Goal: Task Accomplishment & Management: Complete application form

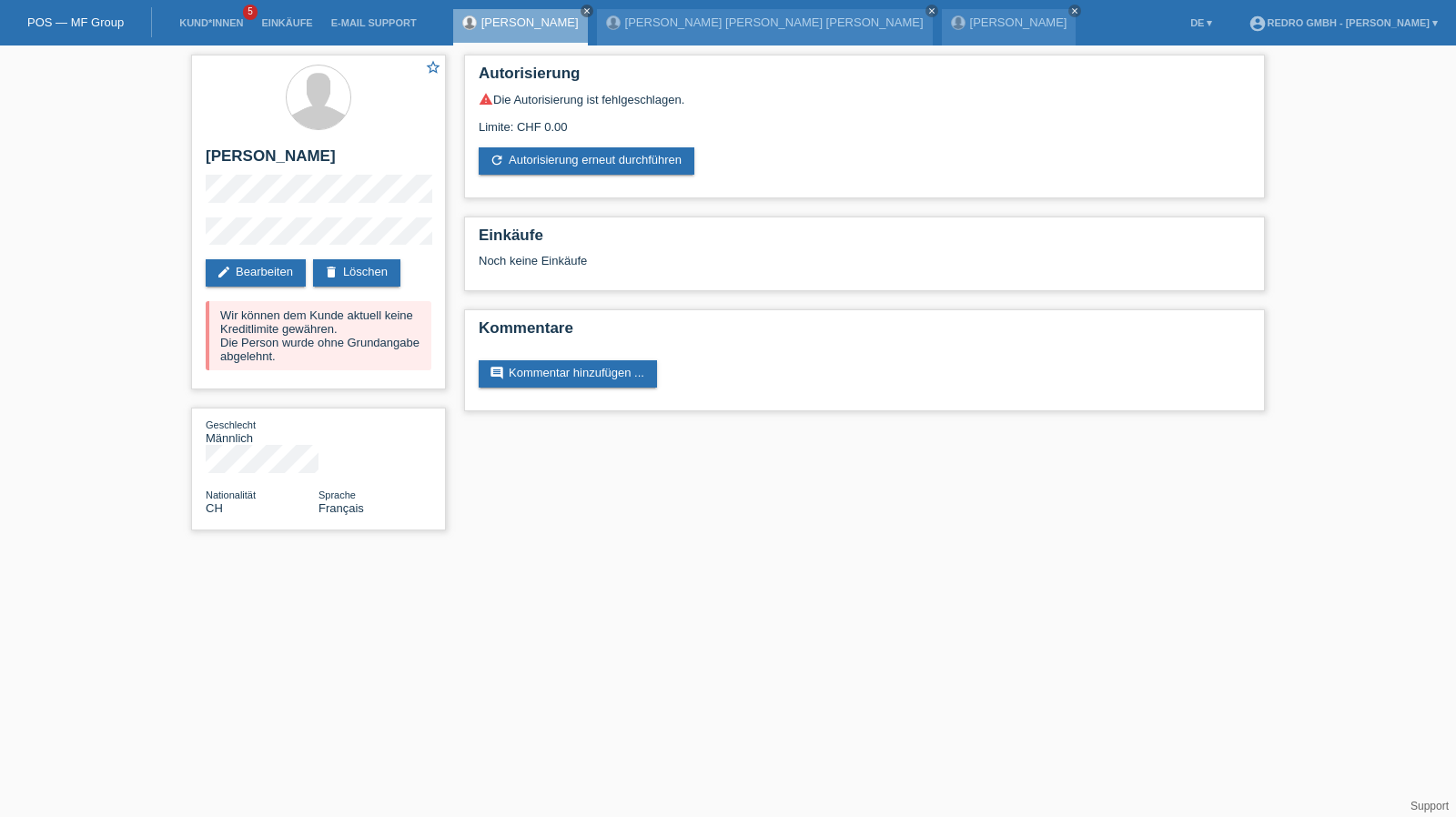
click at [182, 13] on li "Kund*innen 5" at bounding box center [211, 23] width 82 height 47
click at [187, 20] on link "Kund*innen" at bounding box center [211, 23] width 82 height 11
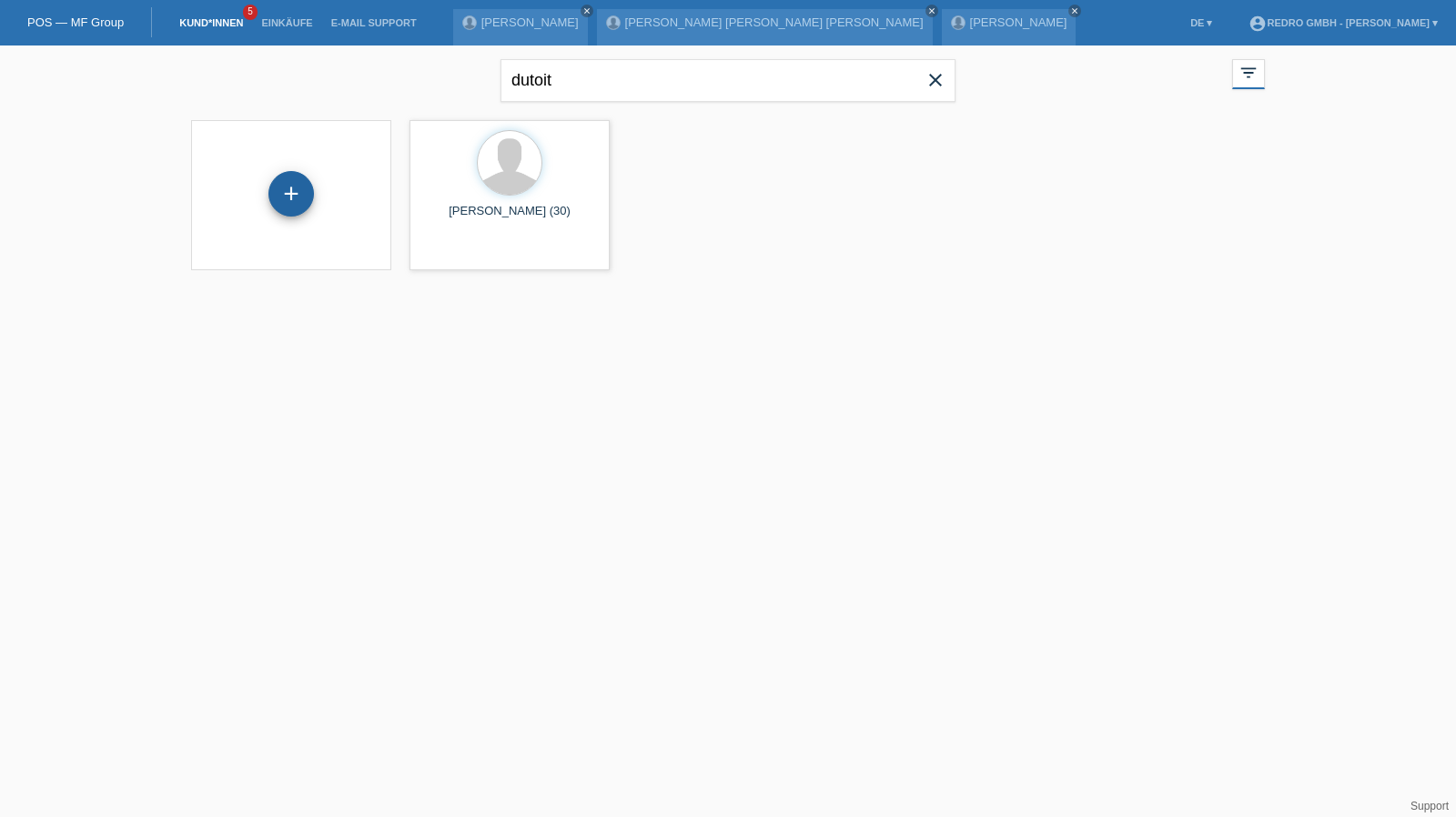
click at [306, 183] on div "+" at bounding box center [291, 194] width 44 height 31
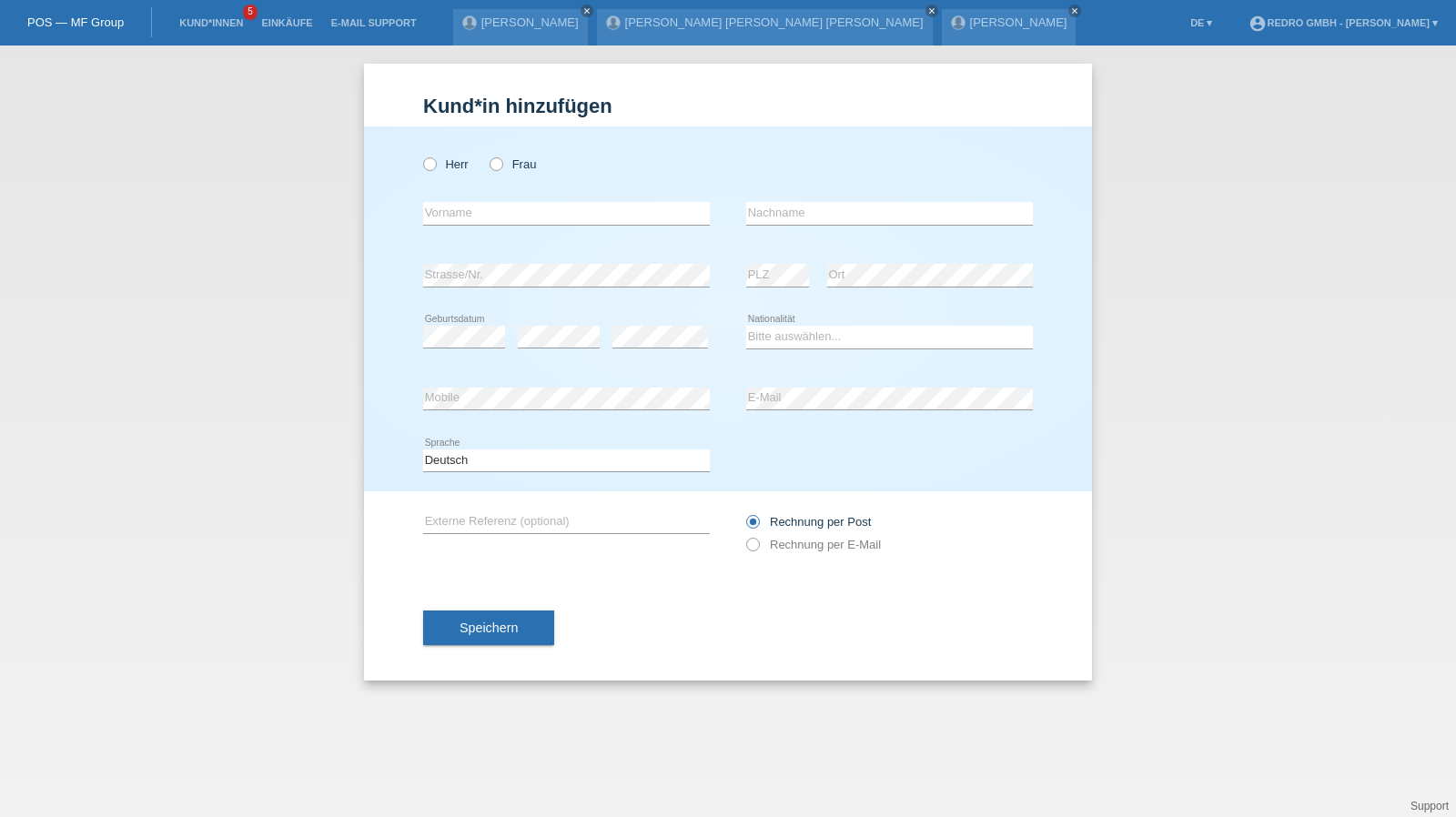
click at [846, 325] on div "Bitte auswählen... Schweiz Deutschland Liechtenstein Österreich ------------ Af…" at bounding box center [890, 337] width 287 height 61
click at [837, 333] on select "Bitte auswählen... Schweiz Deutschland Liechtenstein Österreich ------------ Af…" at bounding box center [890, 336] width 287 height 21
select select "RS"
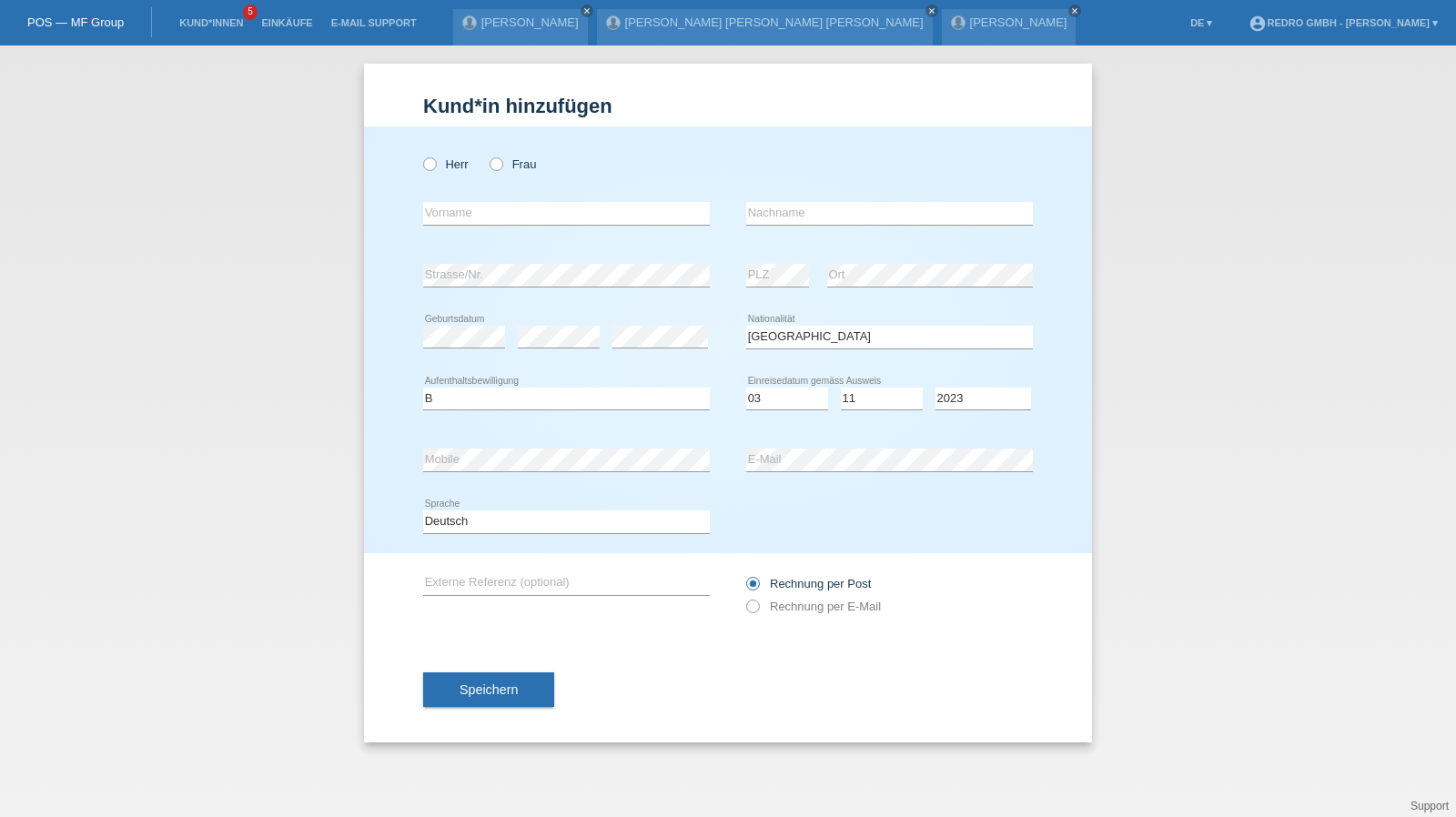
click at [1151, 497] on div "Kund*in hinzufügen Kunde hinzufügen Kundin hinzufügen Herr Frau error Vorname e…" at bounding box center [728, 431] width 1456 height 772
click at [781, 395] on select "Tag 01 02 03 04 05 06 07 08 09 10 11" at bounding box center [787, 398] width 82 height 21
select select "15"
select select "11"
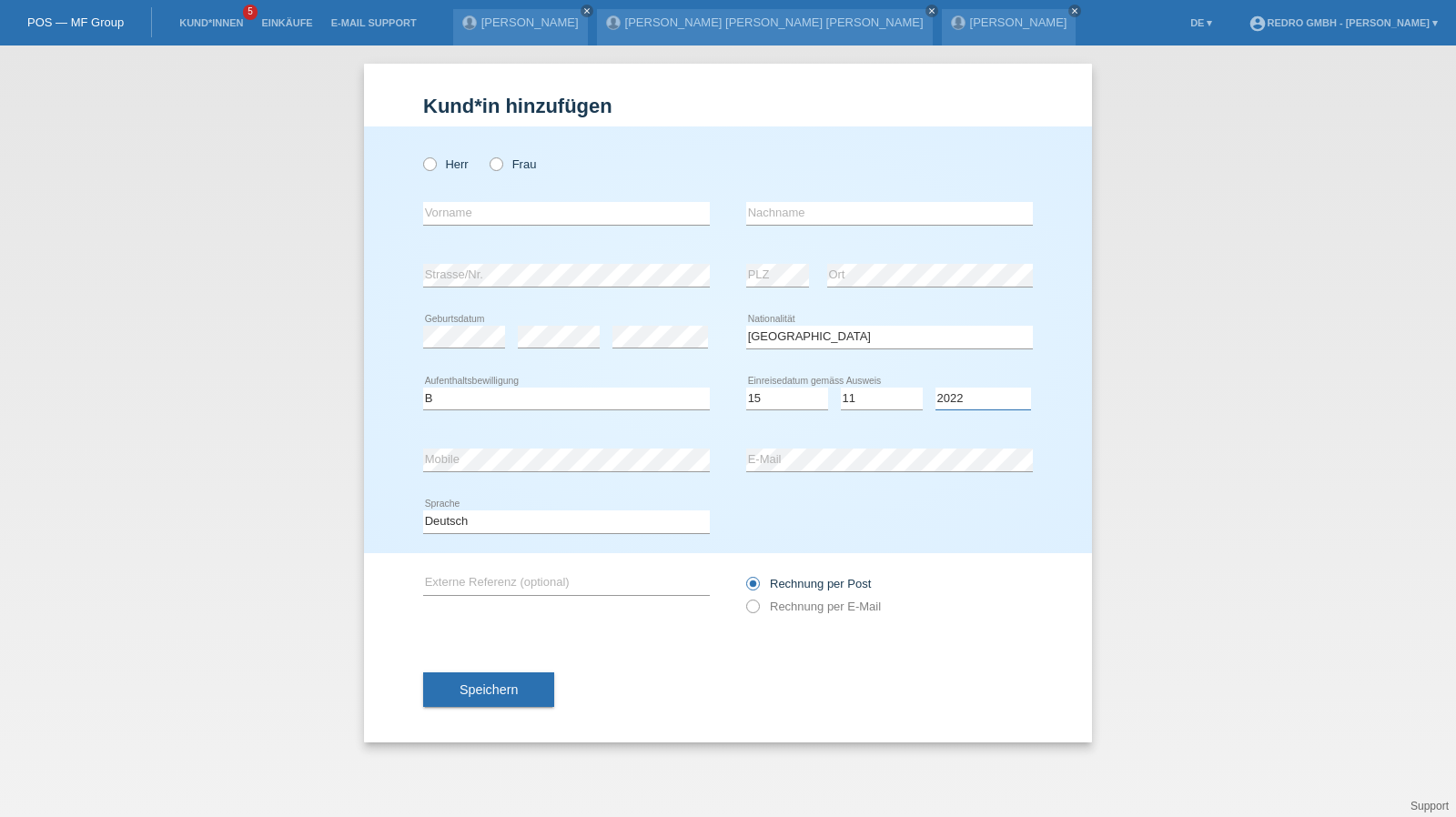
select select "2021"
click at [473, 520] on select "Deutsch Français Italiano English" at bounding box center [566, 521] width 287 height 21
select select "en"
click at [423, 511] on select "Deutsch Français Italiano English" at bounding box center [566, 521] width 287 height 21
click at [464, 704] on button "Speichern" at bounding box center [488, 689] width 131 height 34
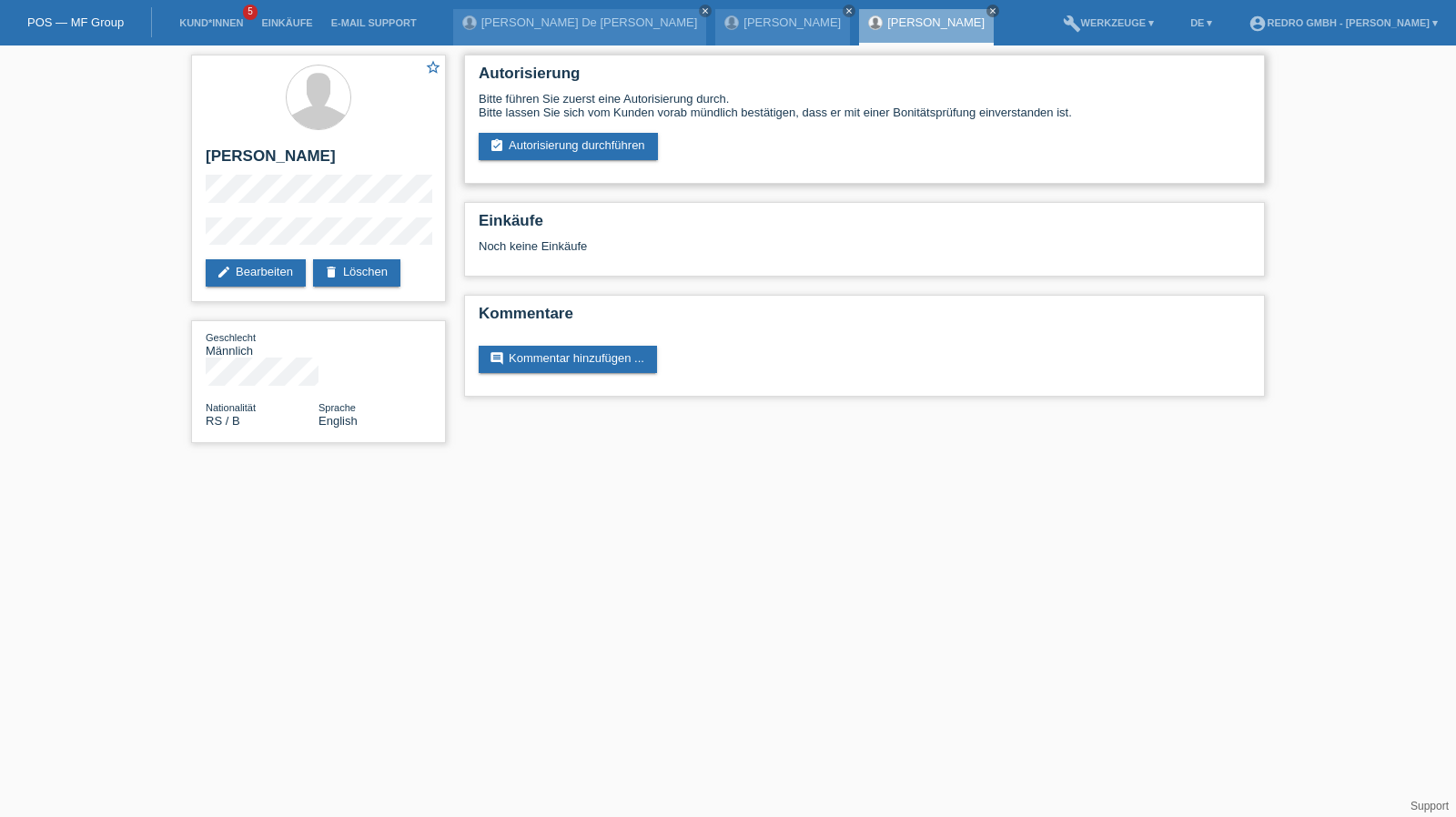
drag, startPoint x: 548, startPoint y: 161, endPoint x: 552, endPoint y: 149, distance: 12.6
click at [548, 161] on div "Autorisierung Bitte führen Sie zuerst eine Autorisierung durch. Bitte lassen Si…" at bounding box center [864, 119] width 801 height 129
click at [552, 149] on link "assignment_turned_in Autorisierung durchführen" at bounding box center [568, 146] width 179 height 27
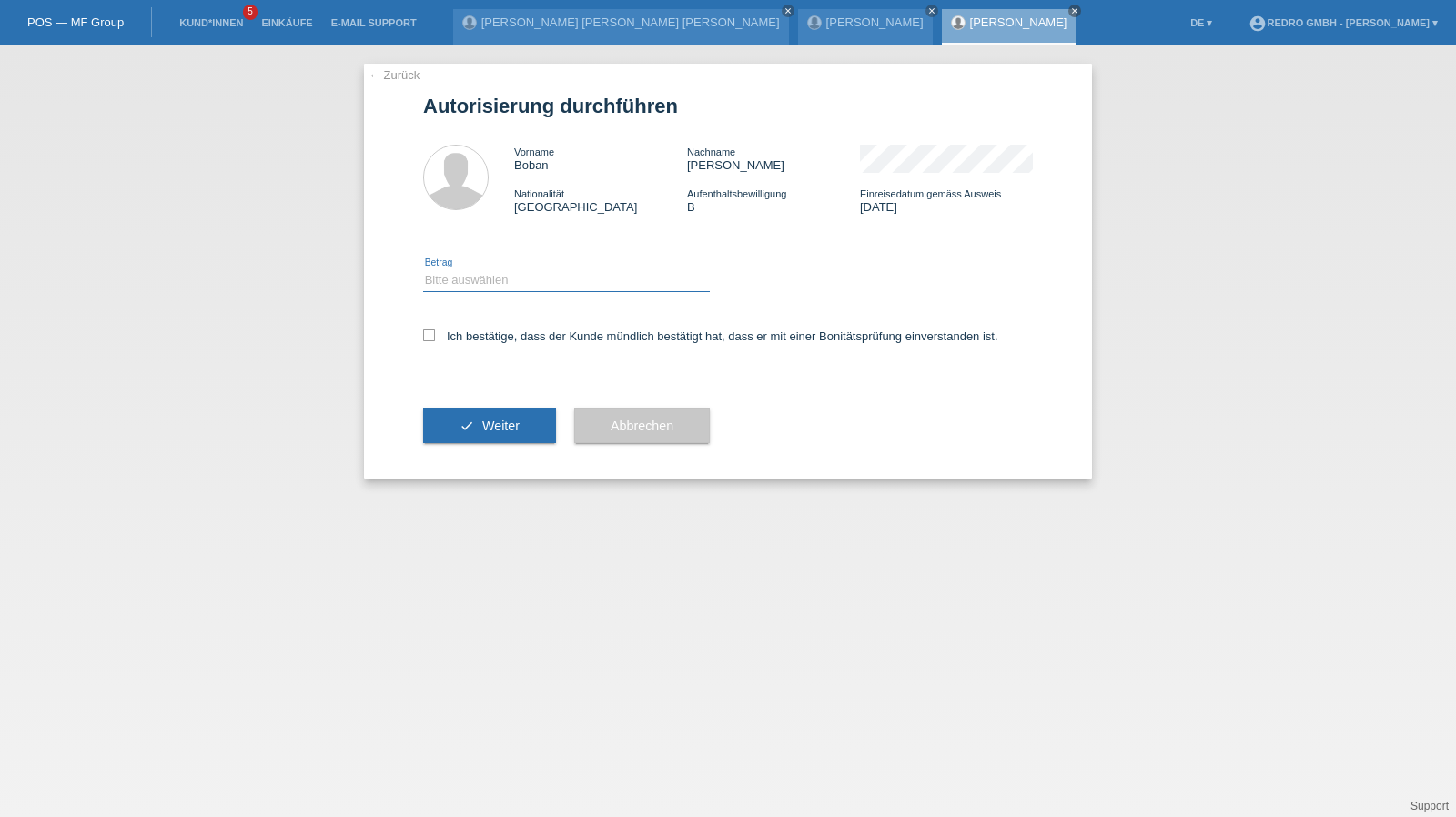
drag, startPoint x: 477, startPoint y: 274, endPoint x: 477, endPoint y: 286, distance: 12.0
click at [477, 274] on select "Bitte auswählen CHF 1.00 - CHF 499.00 CHF 500.00 - CHF 1'999.00 CHF 2'000.00 - …" at bounding box center [566, 279] width 287 height 21
select select "1"
click at [423, 269] on select "Bitte auswählen CHF 1.00 - CHF 499.00 CHF 500.00 - CHF 1'999.00 CHF 2'000.00 - …" at bounding box center [566, 279] width 287 height 21
click at [469, 338] on label "Ich bestätige, dass der Kunde mündlich bestätigt hat, dass er mit einer Bonität…" at bounding box center [711, 336] width 576 height 14
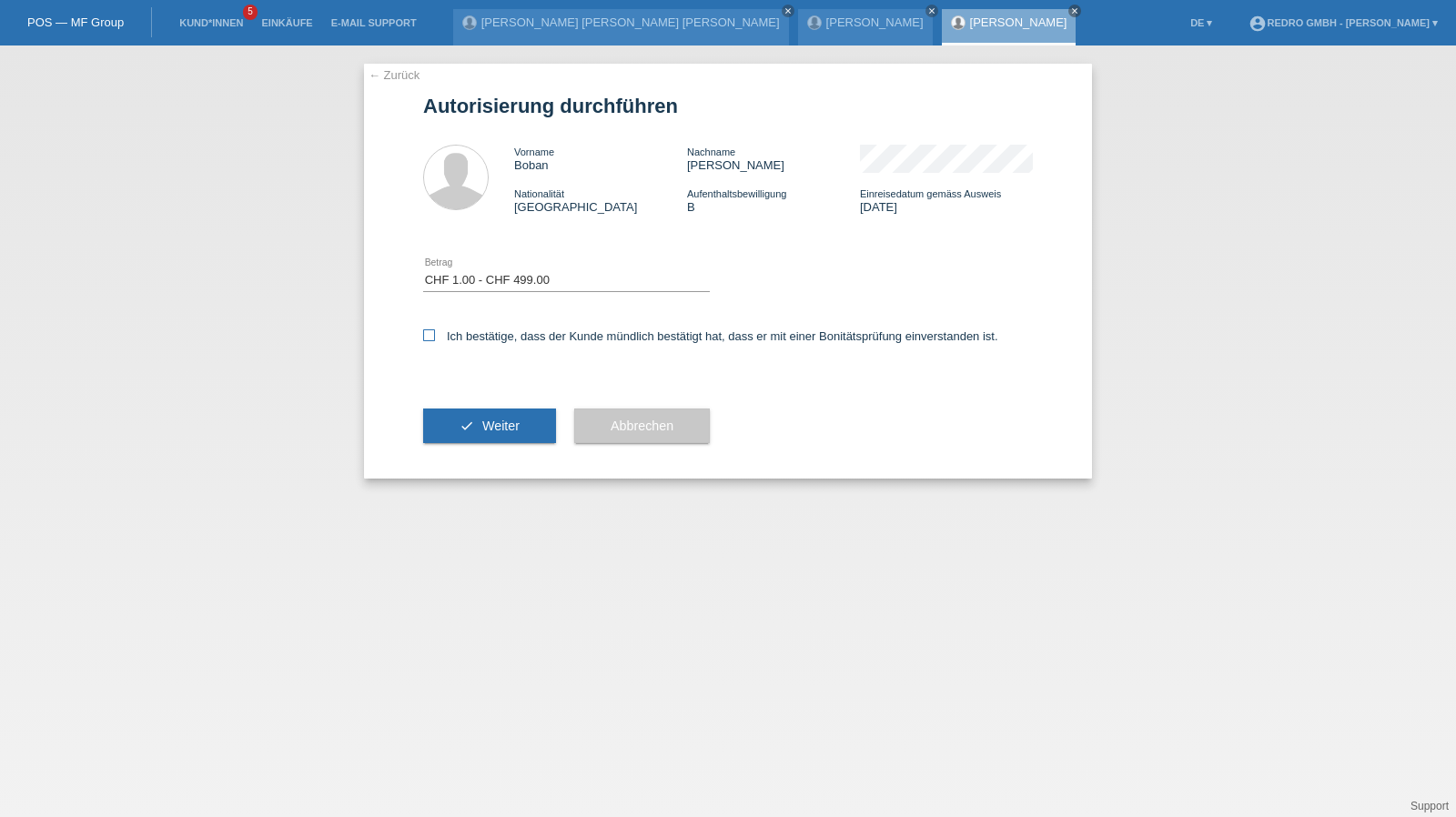
click at [435, 338] on input "Ich bestätige, dass der Kunde mündlich bestätigt hat, dass er mit einer Bonität…" at bounding box center [429, 335] width 12 height 12
checkbox input "true"
click at [459, 425] on button "check Weiter" at bounding box center [489, 426] width 133 height 34
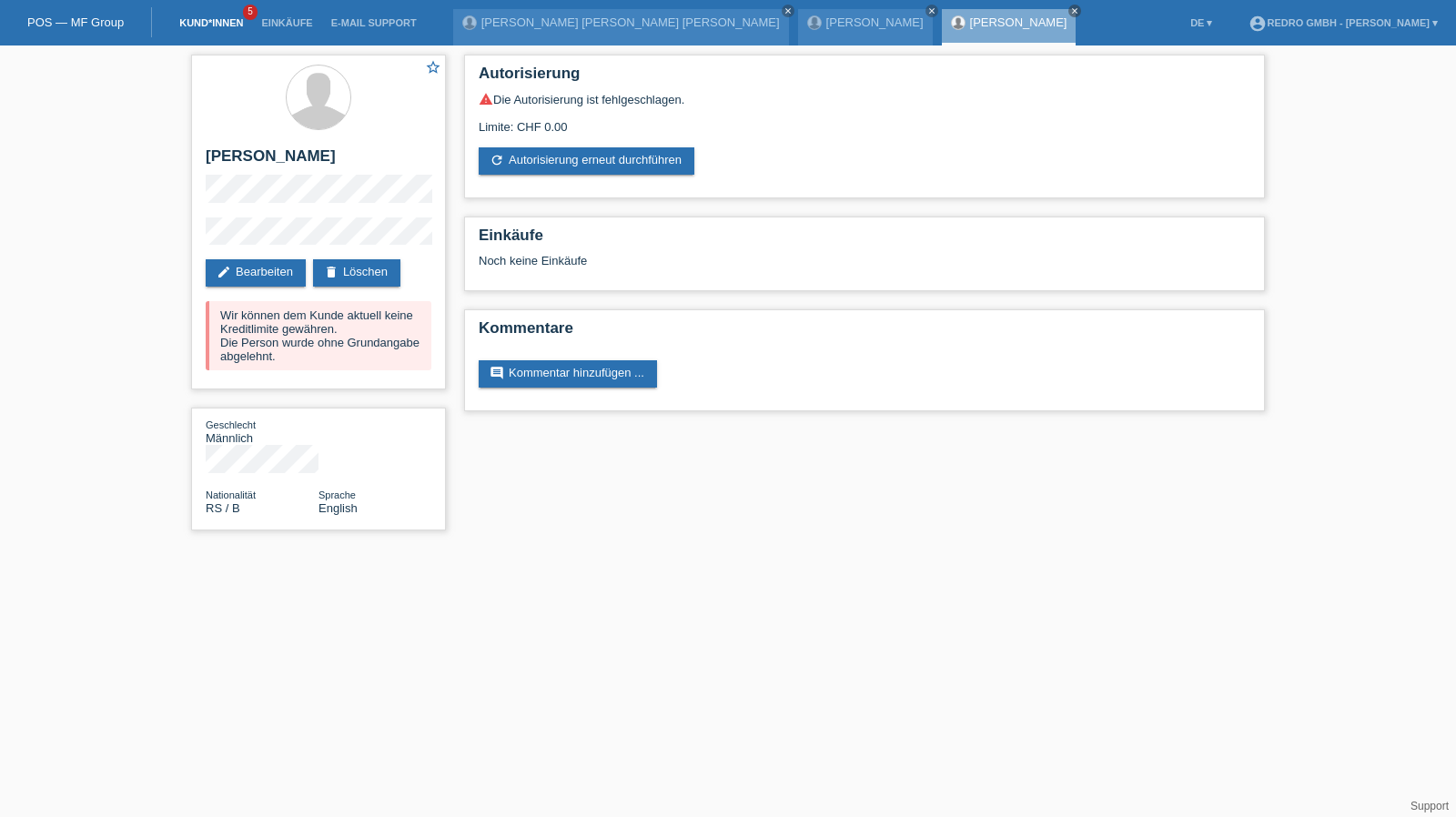
click at [250, 21] on link "Kund*innen" at bounding box center [211, 23] width 82 height 11
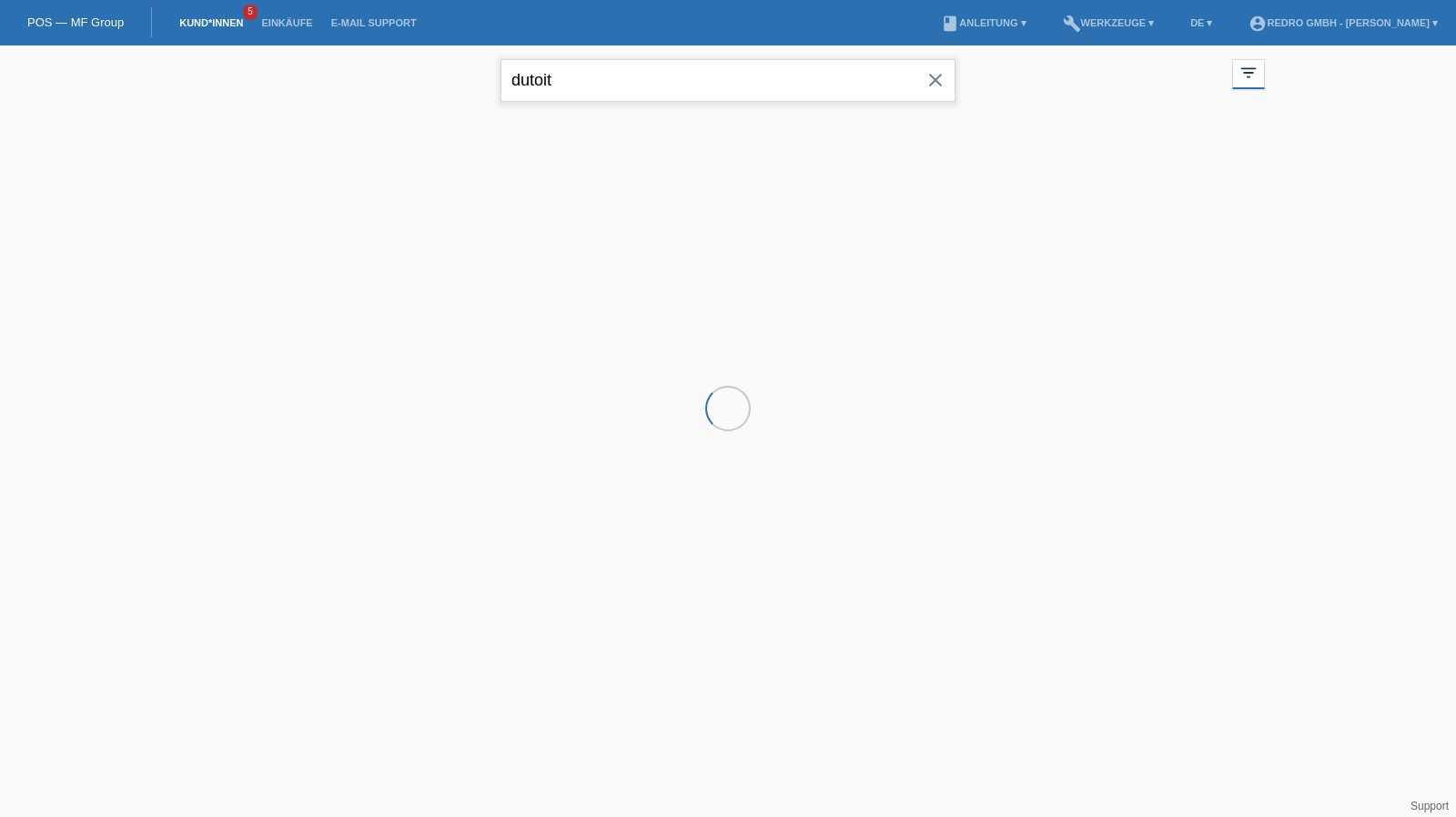
click at [547, 80] on input "dutoit" at bounding box center [728, 81] width 456 height 43
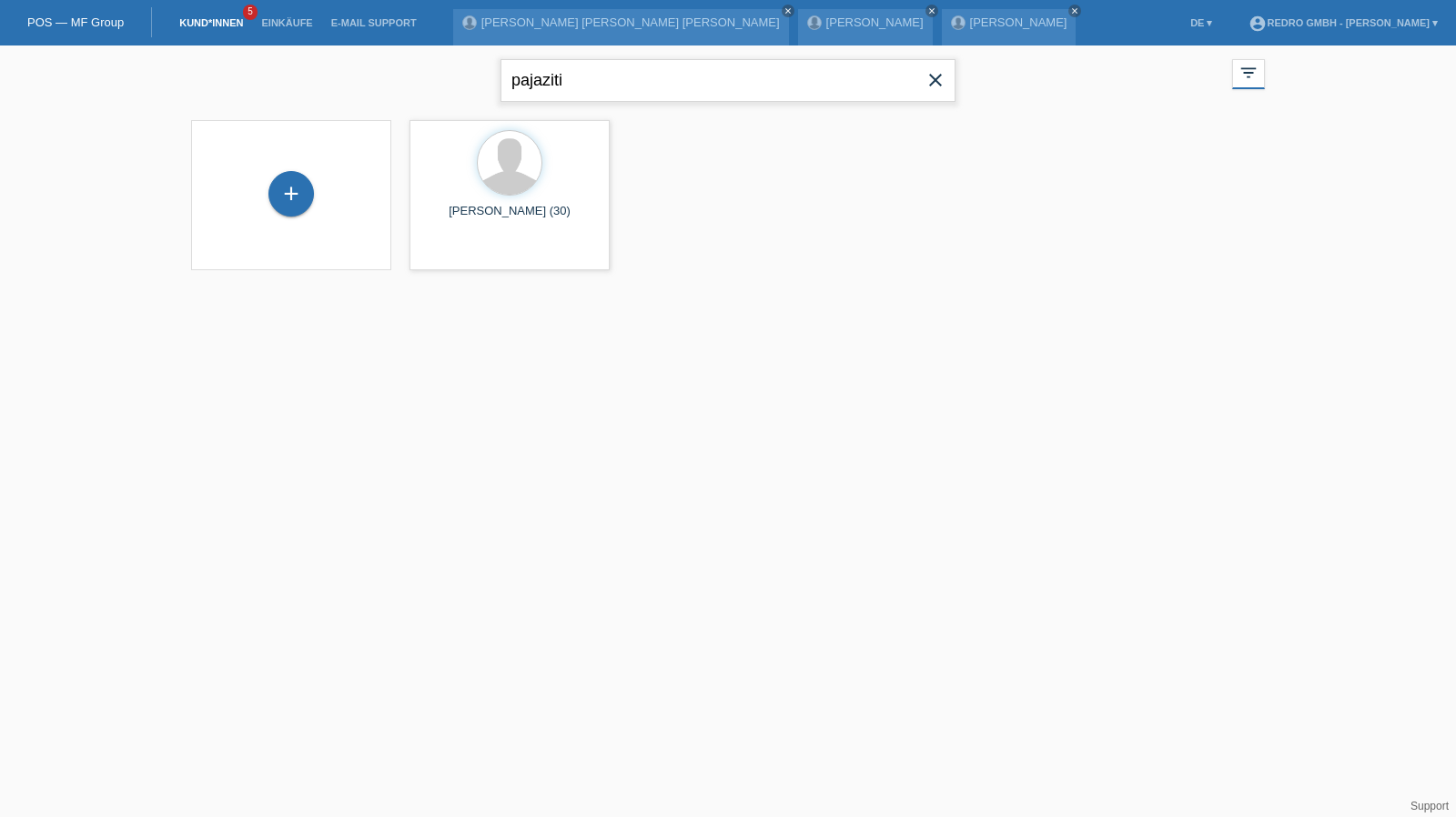
type input "pajaziti"
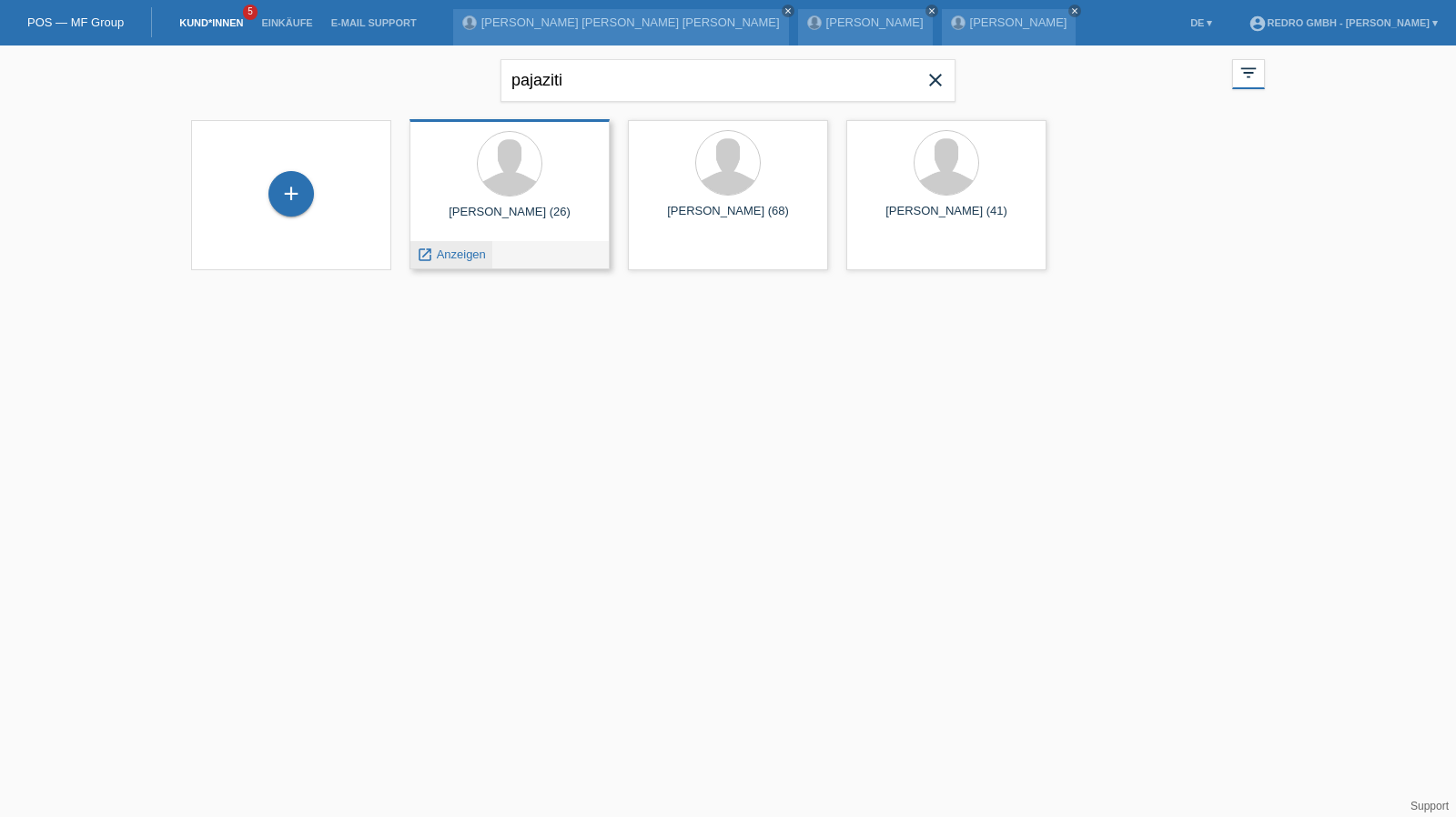
click at [473, 254] on span "Anzeigen" at bounding box center [461, 254] width 49 height 14
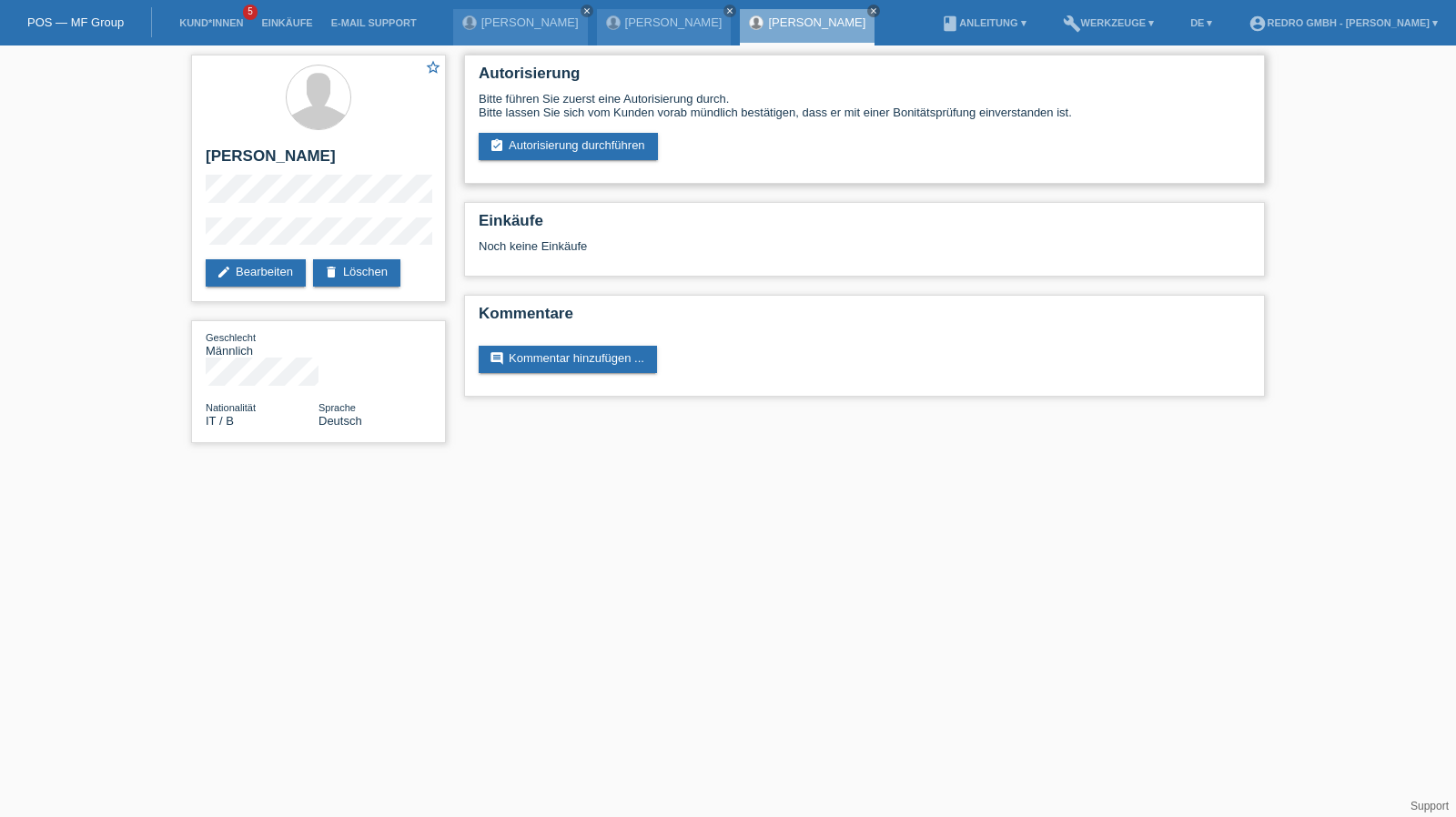
click at [573, 164] on div "Autorisierung Bitte führen Sie zuerst eine Autorisierung durch. Bitte lassen Si…" at bounding box center [864, 119] width 801 height 129
click at [577, 150] on link "assignment_turned_in Autorisierung durchführen" at bounding box center [568, 146] width 179 height 27
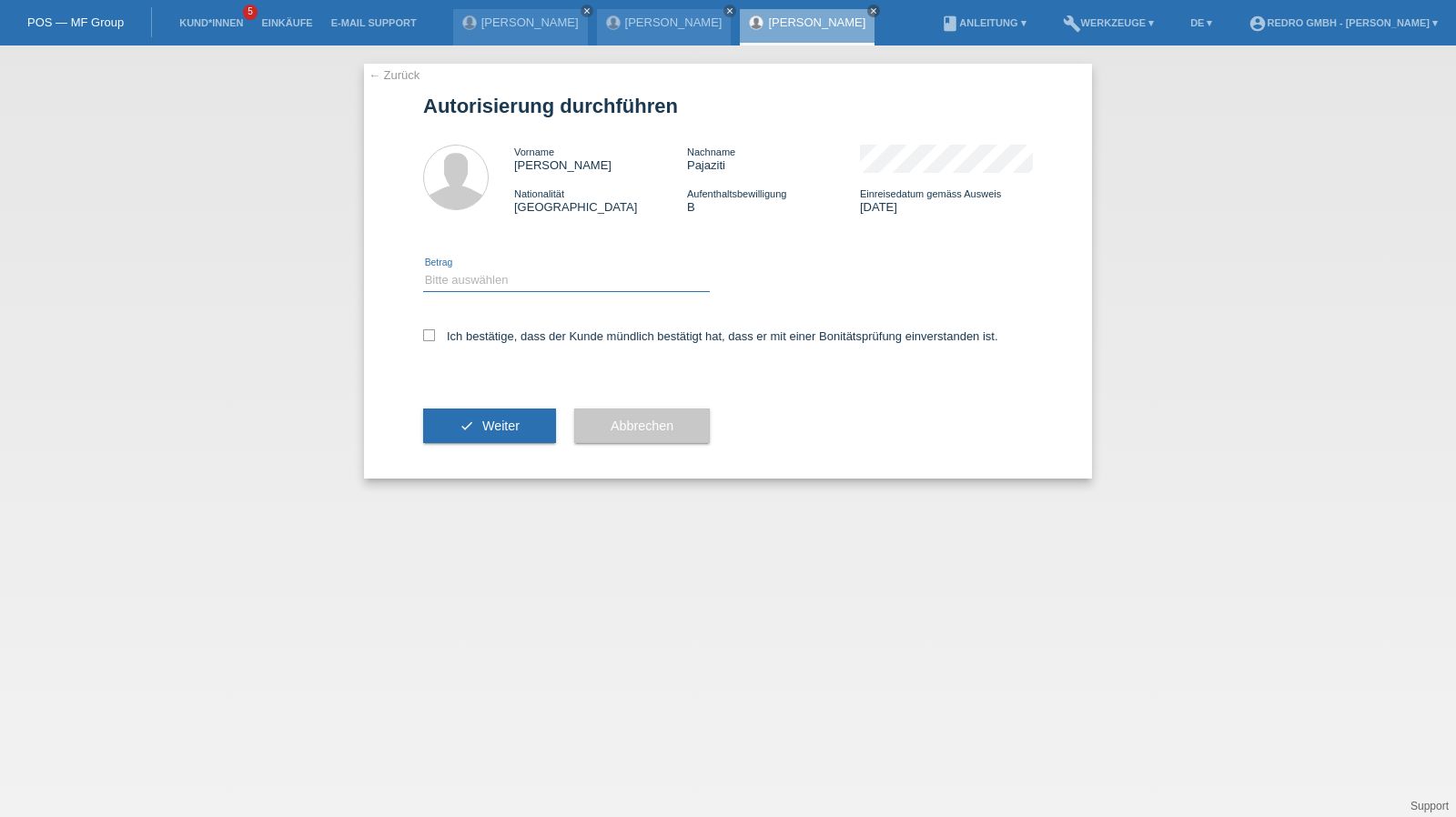
click at [499, 287] on select "Bitte auswählen CHF 1.00 - CHF 499.00 CHF 500.00 - CHF 1'999.00 CHF 2'000.00 - …" at bounding box center [566, 279] width 287 height 21
select select "1"
click at [423, 269] on select "Bitte auswählen CHF 1.00 - CHF 499.00 CHF 500.00 - CHF 1'999.00 CHF 2'000.00 - …" at bounding box center [566, 279] width 287 height 21
click at [469, 334] on label "Ich bestätige, dass der Kunde mündlich bestätigt hat, dass er mit einer Bonität…" at bounding box center [711, 336] width 576 height 14
click at [435, 334] on input "Ich bestätige, dass der Kunde mündlich bestätigt hat, dass er mit einer Bonität…" at bounding box center [429, 335] width 12 height 12
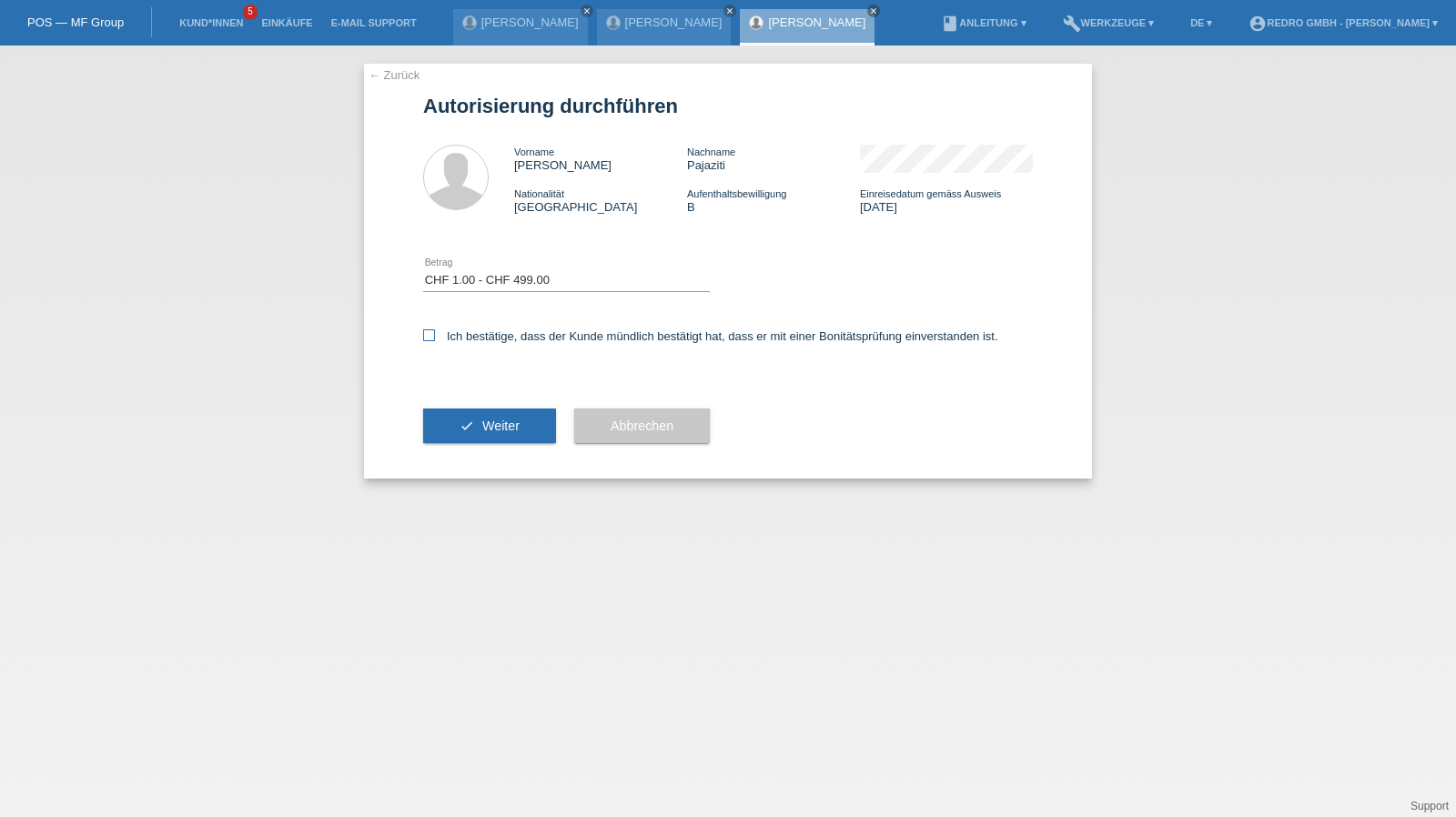
checkbox input "true"
click at [474, 410] on button "check Weiter" at bounding box center [489, 426] width 133 height 34
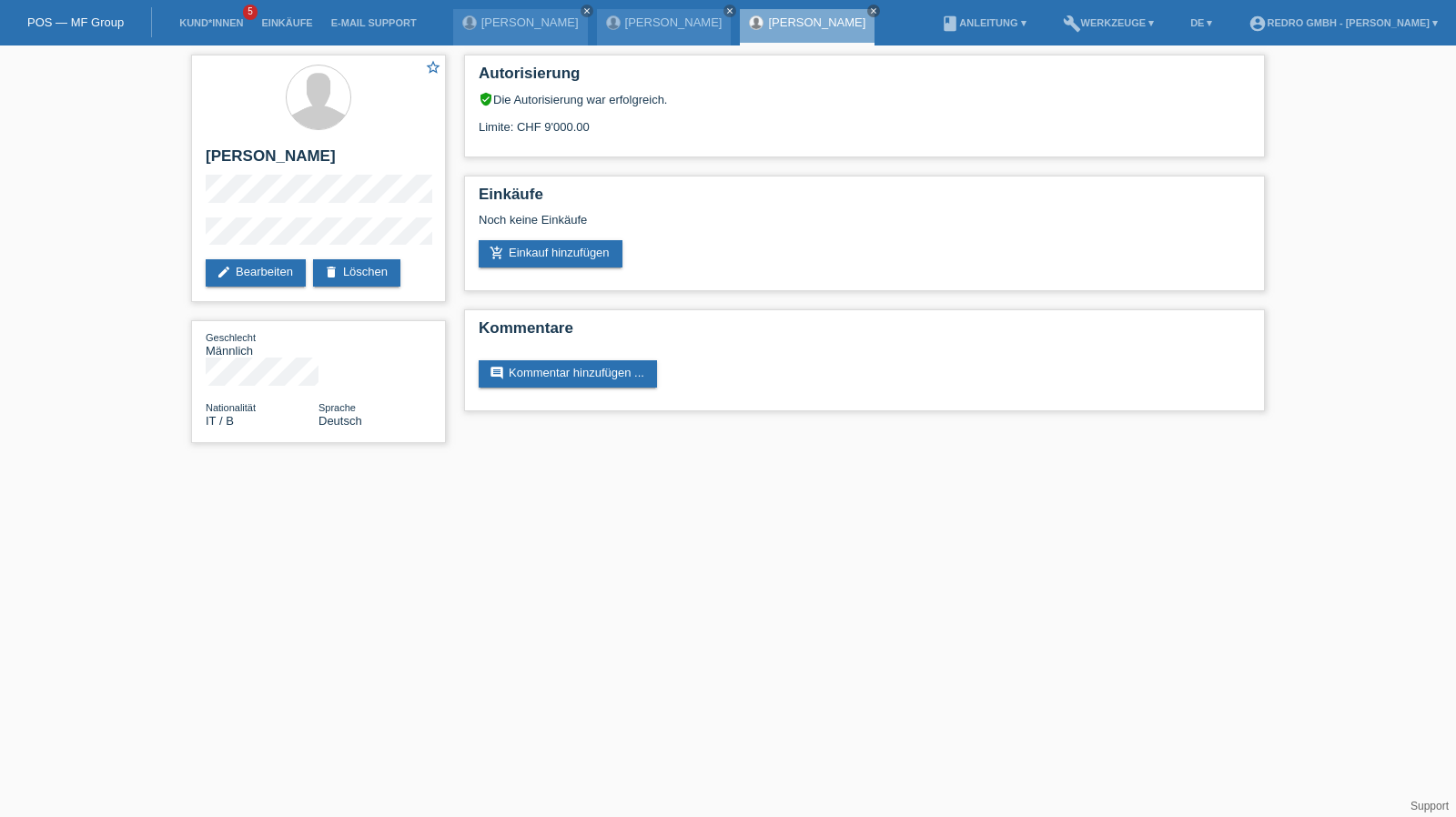
click at [218, 30] on li "Kund*innen 5" at bounding box center [211, 23] width 82 height 47
click at [218, 26] on link "Kund*innen" at bounding box center [211, 23] width 82 height 11
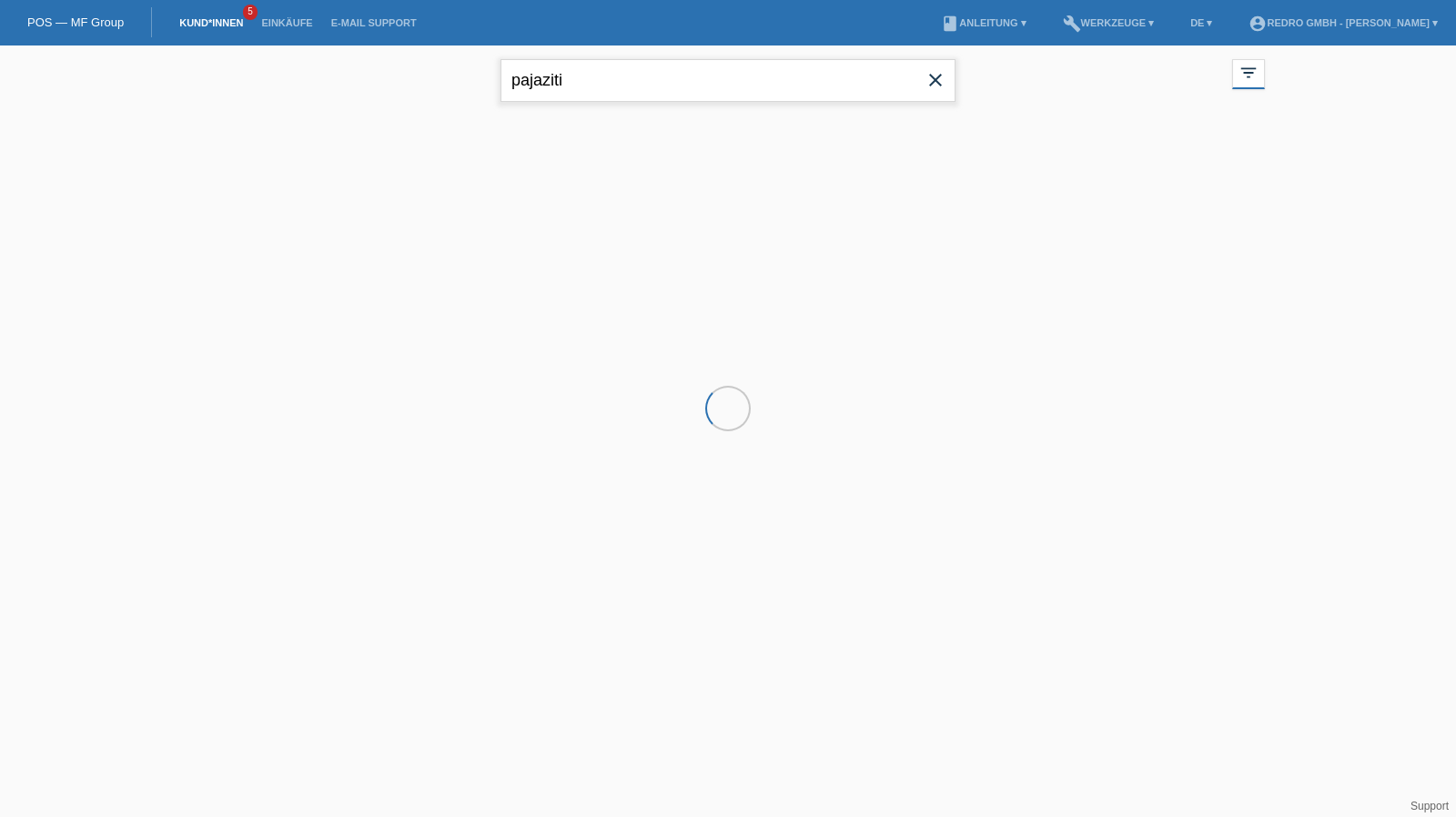
click at [796, 93] on input "pajaziti" at bounding box center [728, 81] width 456 height 43
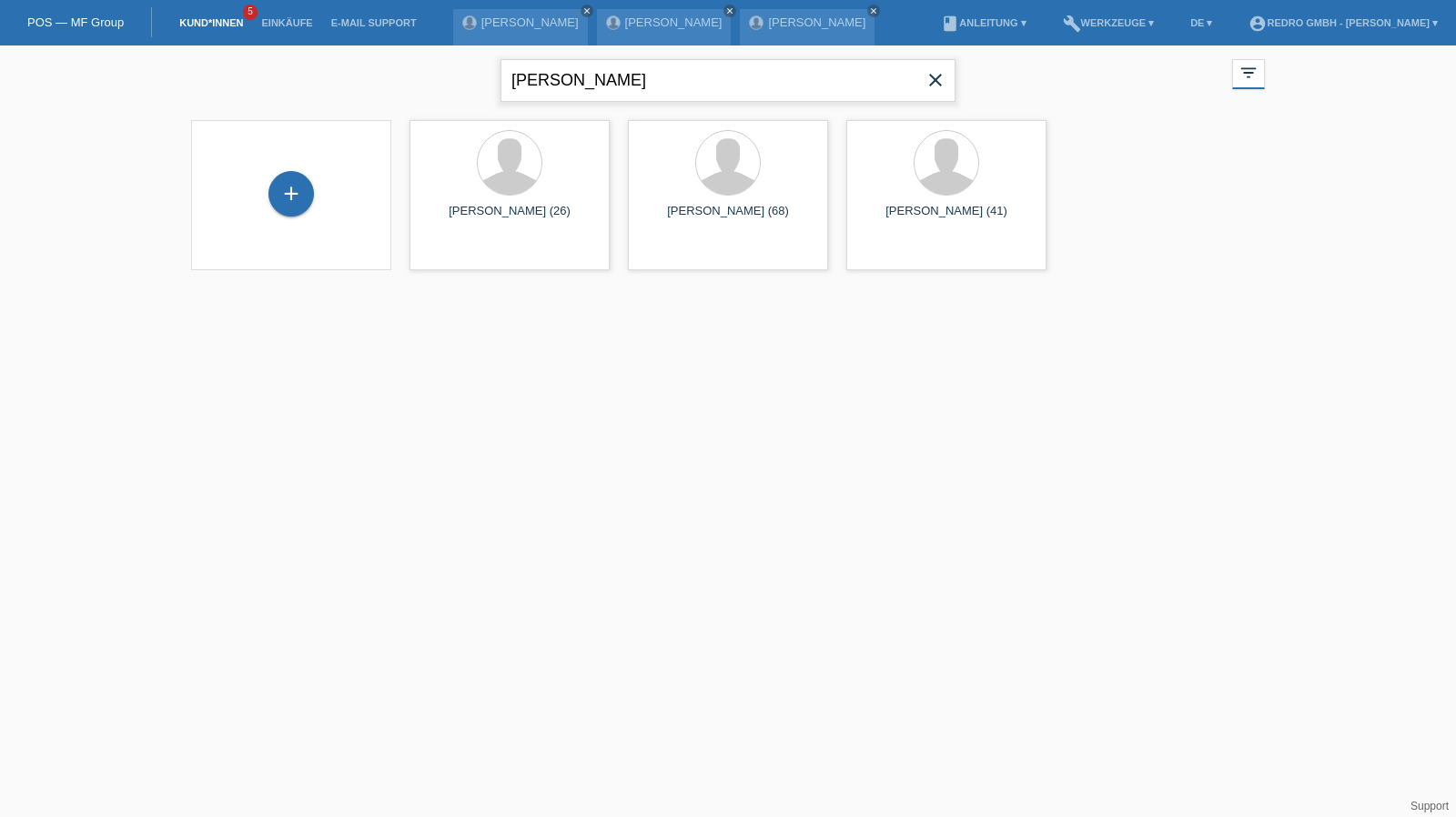
type input "[PERSON_NAME]"
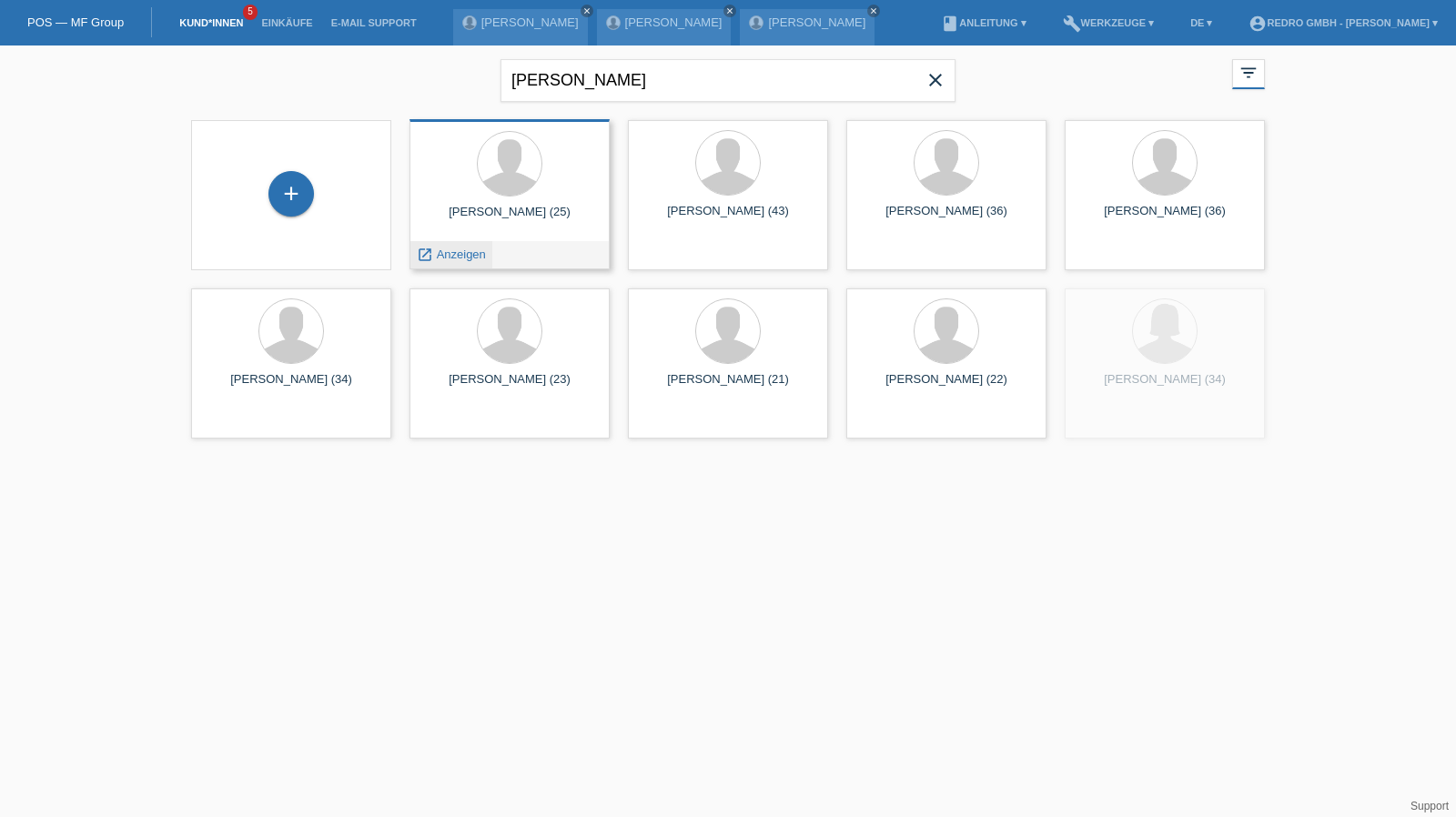
click at [447, 251] on span "Anzeigen" at bounding box center [461, 254] width 49 height 14
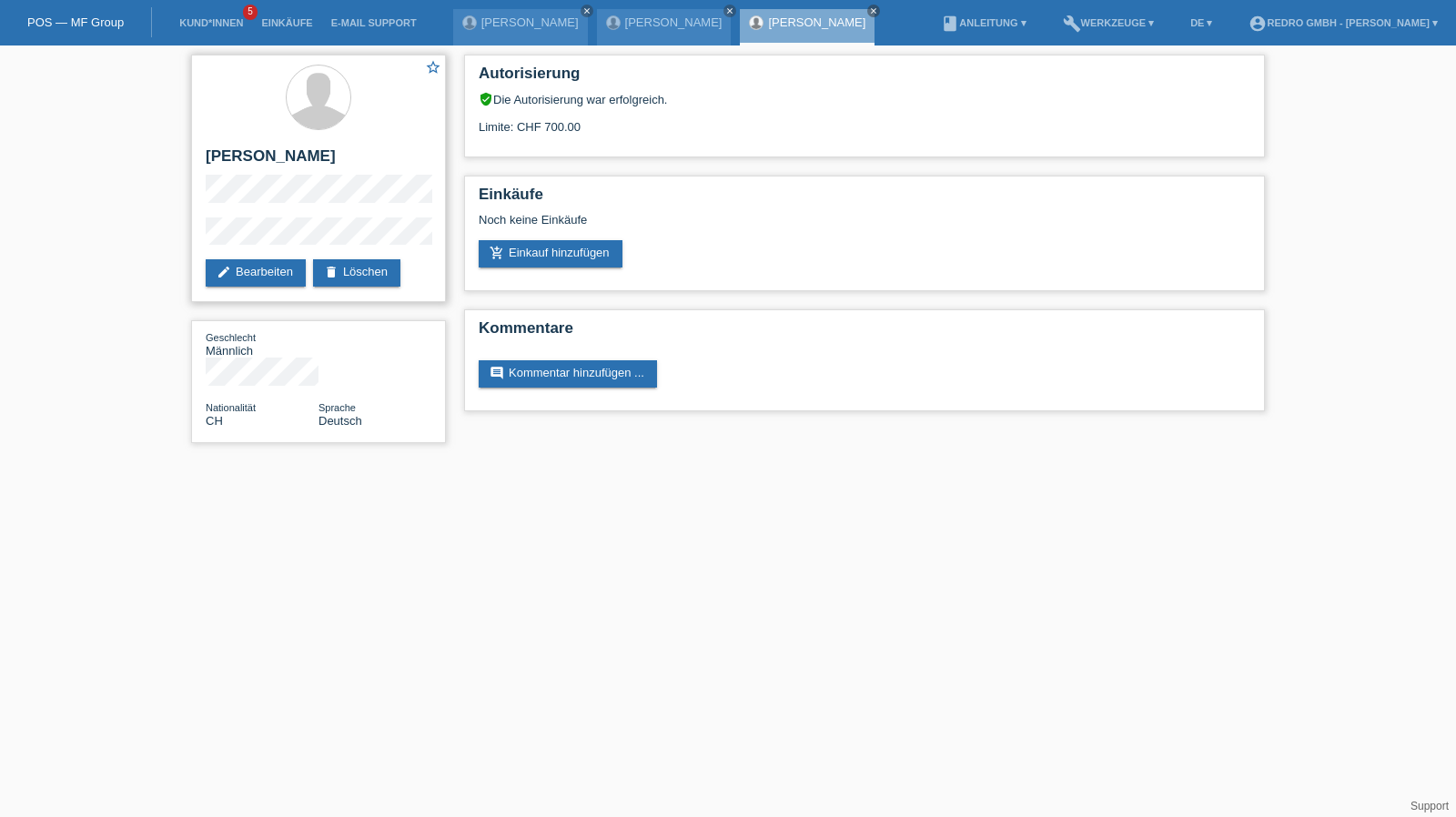
click at [233, 155] on h2 "[PERSON_NAME]" at bounding box center [319, 160] width 225 height 27
copy div "[PERSON_NAME]"
click at [179, 238] on div "star_border [PERSON_NAME] edit Bearbeiten delete Löschen Geschlecht Männlich Na…" at bounding box center [728, 253] width 1456 height 416
